Goal: Transaction & Acquisition: Register for event/course

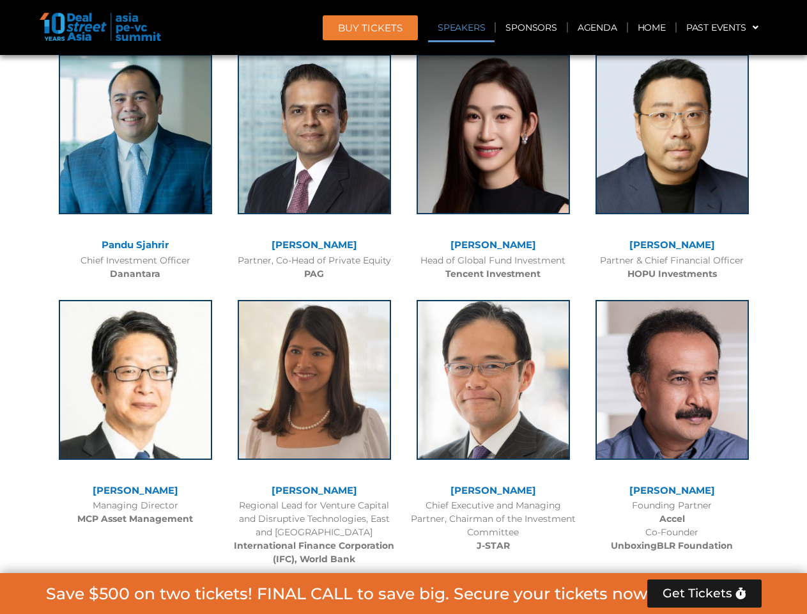
scroll to position [1443, 0]
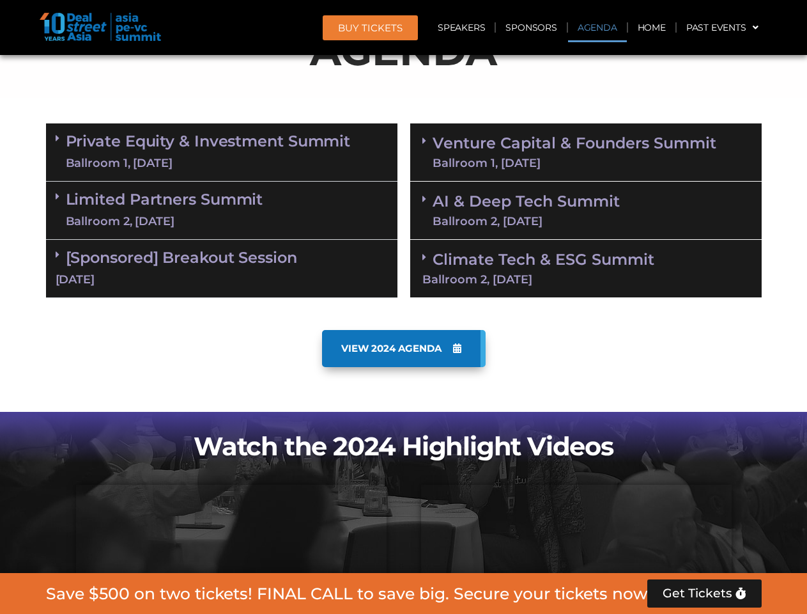
scroll to position [724, 0]
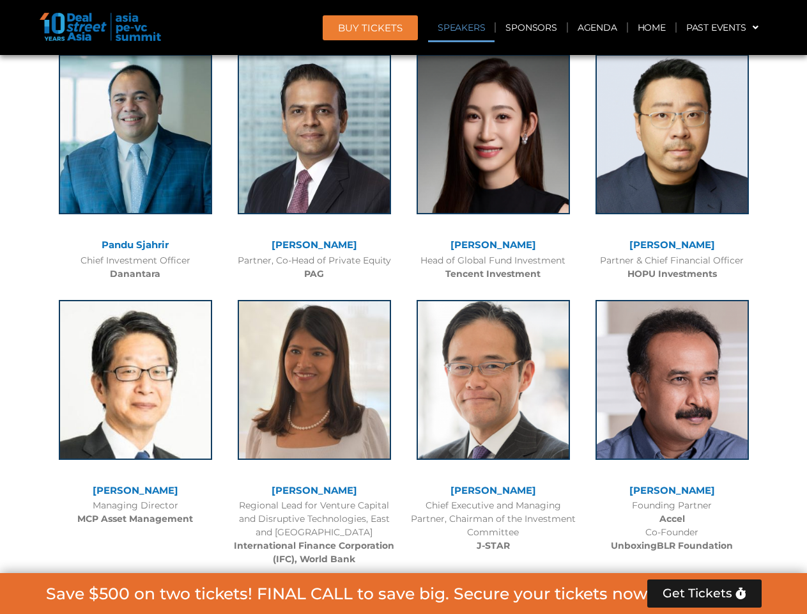
scroll to position [1443, 0]
